Goal: Task Accomplishment & Management: Manage account settings

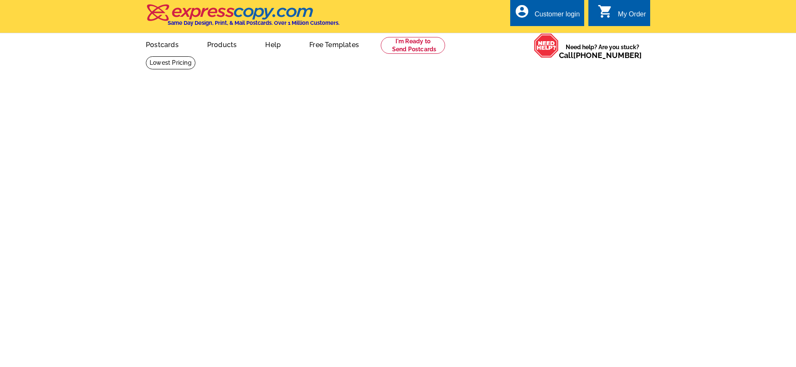
click at [557, 12] on div "Customer login" at bounding box center [556, 17] width 45 height 12
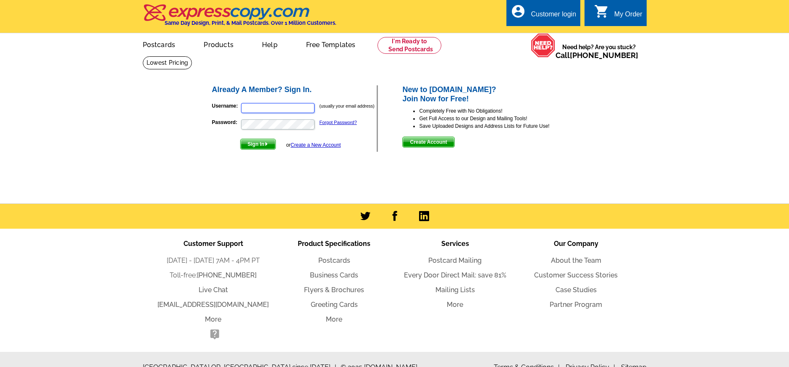
click at [278, 103] on input "Username:" at bounding box center [278, 108] width 74 height 10
type input "[EMAIL_ADDRESS][DOMAIN_NAME]"
click at [266, 144] on img "submit" at bounding box center [267, 144] width 4 height 4
